Goal: Transaction & Acquisition: Purchase product/service

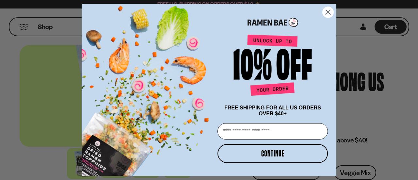
click at [266, 126] on input "Email" at bounding box center [273, 131] width 110 height 16
type input "**********"
click at [277, 153] on button "CONTINUE" at bounding box center [273, 153] width 110 height 19
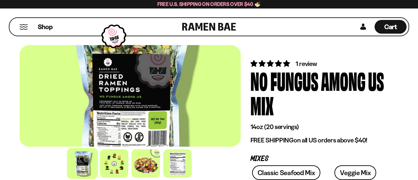
click at [381, 107] on div "Close dialog Thanks for subscribing! Use code " Welcome5 " for 5% off 1 bag! Us…" at bounding box center [209, 90] width 418 height 180
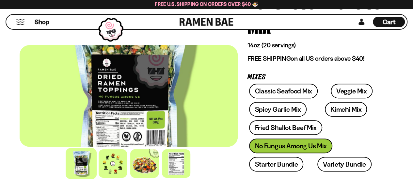
scroll to position [86, 0]
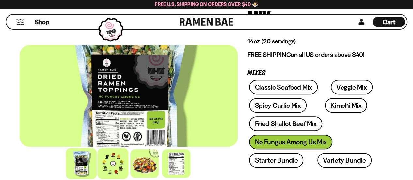
click at [115, 161] on div at bounding box center [112, 163] width 31 height 31
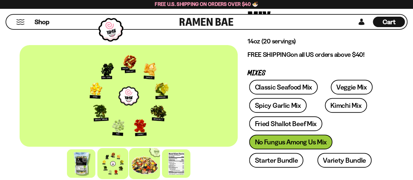
click at [144, 160] on div at bounding box center [144, 163] width 31 height 31
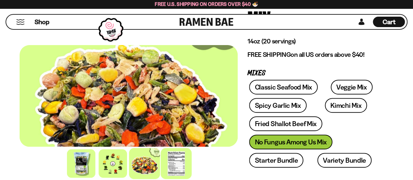
click at [172, 159] on div at bounding box center [176, 163] width 31 height 31
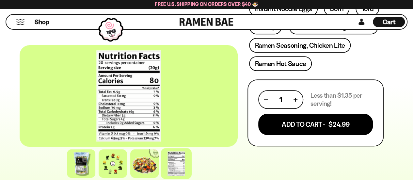
scroll to position [324, 0]
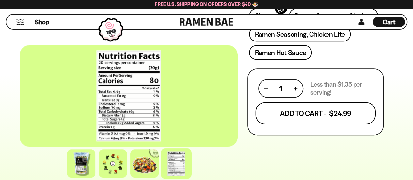
click at [323, 116] on button "Add To Cart - $24.99" at bounding box center [316, 113] width 121 height 22
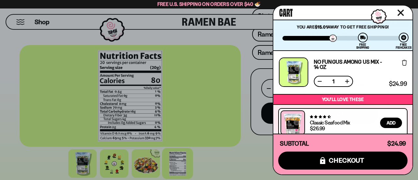
click at [404, 11] on icon "Close cart" at bounding box center [401, 12] width 7 height 7
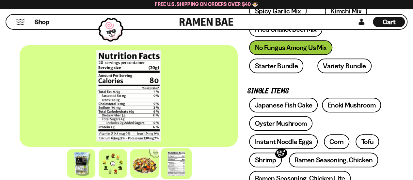
scroll to position [133, 0]
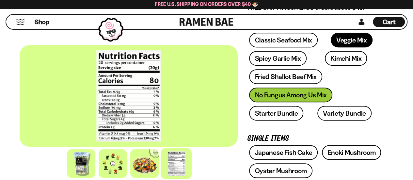
click at [341, 38] on link "Veggie Mix" at bounding box center [352, 40] width 42 height 15
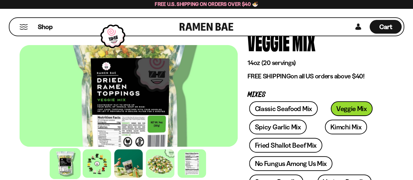
scroll to position [44, 0]
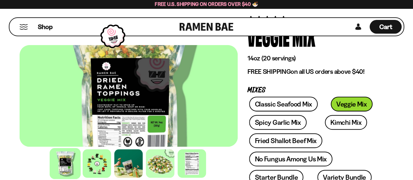
click at [96, 163] on div at bounding box center [97, 163] width 31 height 31
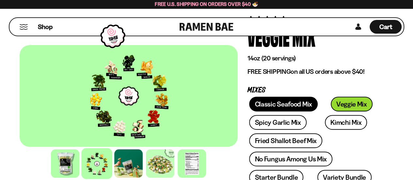
click at [267, 104] on link "Classic Seafood Mix" at bounding box center [283, 104] width 68 height 15
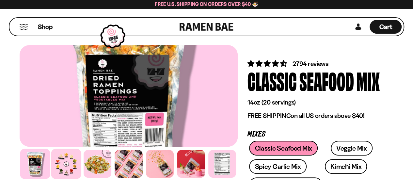
click at [65, 162] on div at bounding box center [66, 164] width 30 height 30
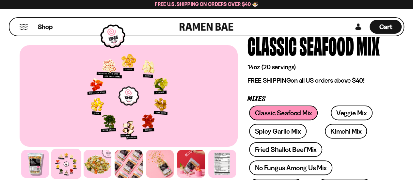
scroll to position [60, 0]
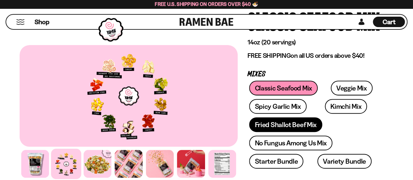
click at [281, 124] on link "Fried Shallot Beef Mix" at bounding box center [285, 124] width 73 height 15
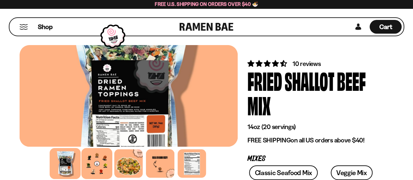
click at [97, 164] on div at bounding box center [97, 163] width 31 height 31
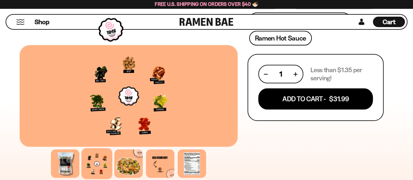
scroll to position [121, 0]
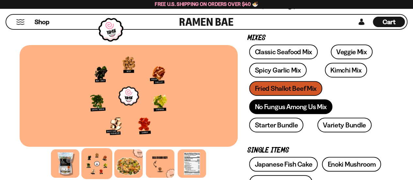
click at [307, 106] on link "No Fungus Among Us Mix" at bounding box center [290, 106] width 83 height 15
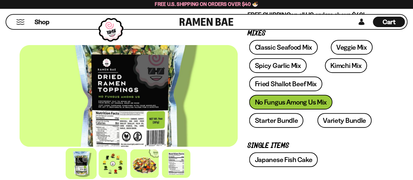
scroll to position [129, 0]
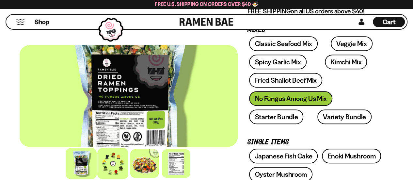
click at [122, 161] on div at bounding box center [112, 163] width 31 height 31
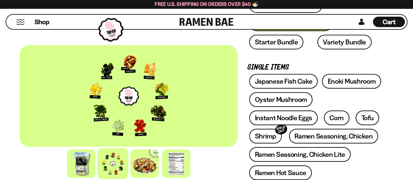
scroll to position [211, 0]
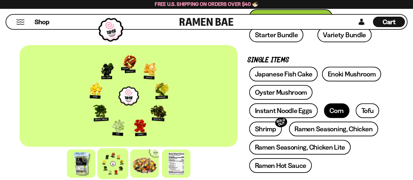
click at [333, 109] on link "Corn" at bounding box center [336, 110] width 25 height 15
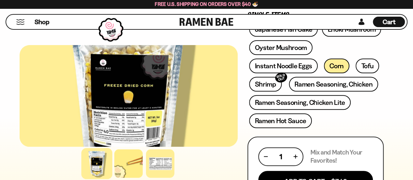
scroll to position [236, 0]
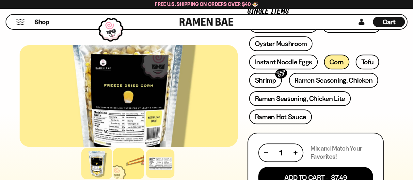
click at [133, 164] on div at bounding box center [128, 163] width 31 height 31
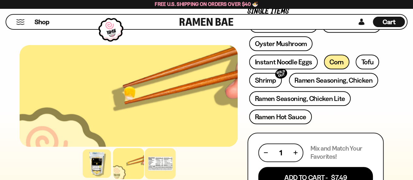
click at [163, 160] on div at bounding box center [160, 163] width 31 height 31
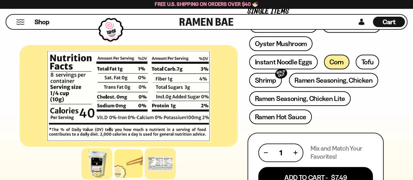
click at [93, 161] on div at bounding box center [97, 163] width 31 height 31
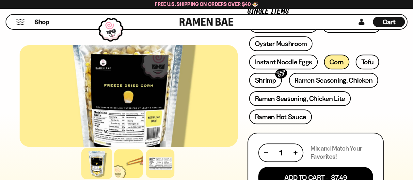
click at [132, 77] on div at bounding box center [129, 96] width 218 height 102
click at [160, 166] on div at bounding box center [160, 163] width 31 height 31
